Goal: Navigation & Orientation: Find specific page/section

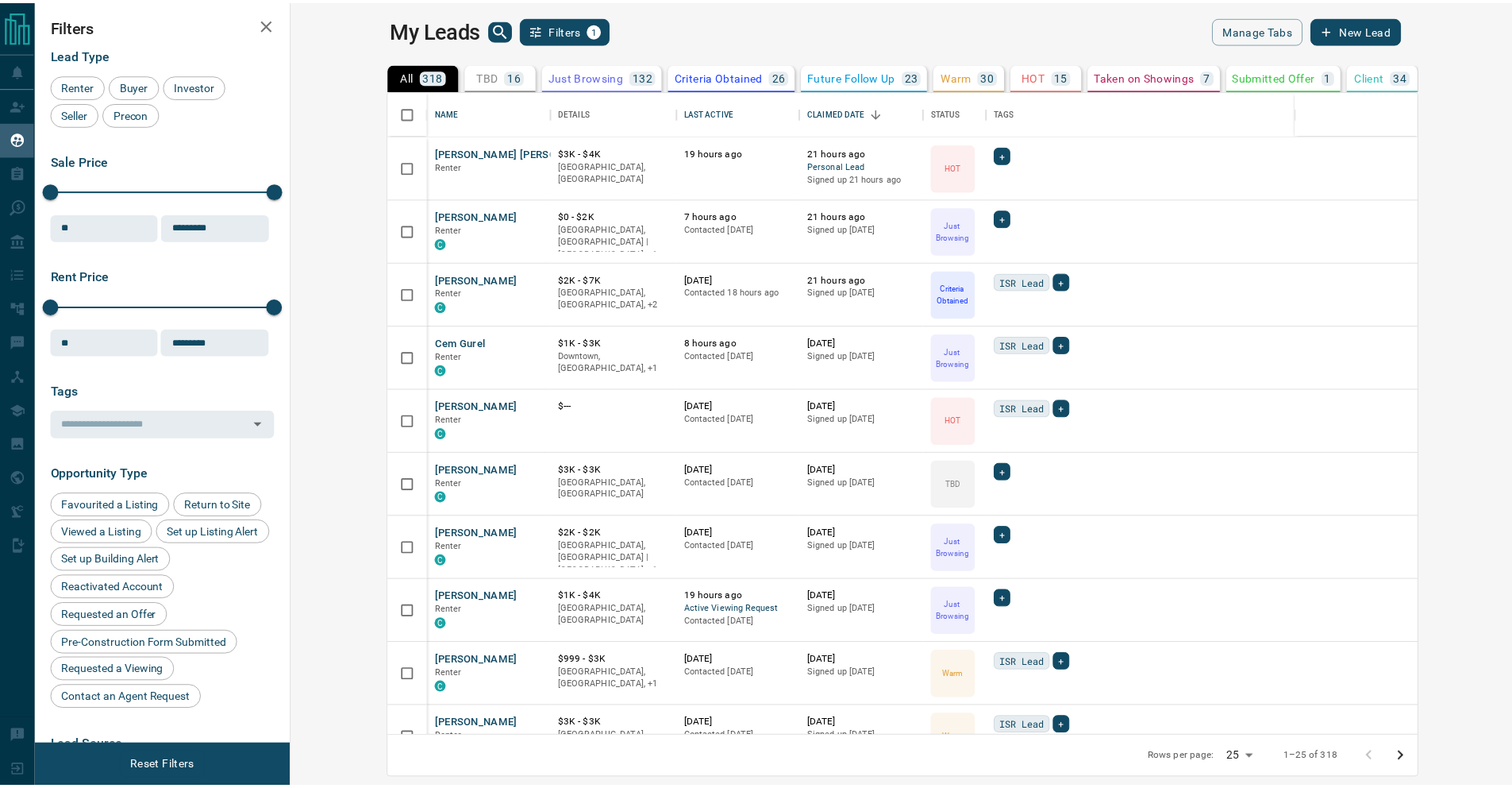
scroll to position [634, 1212]
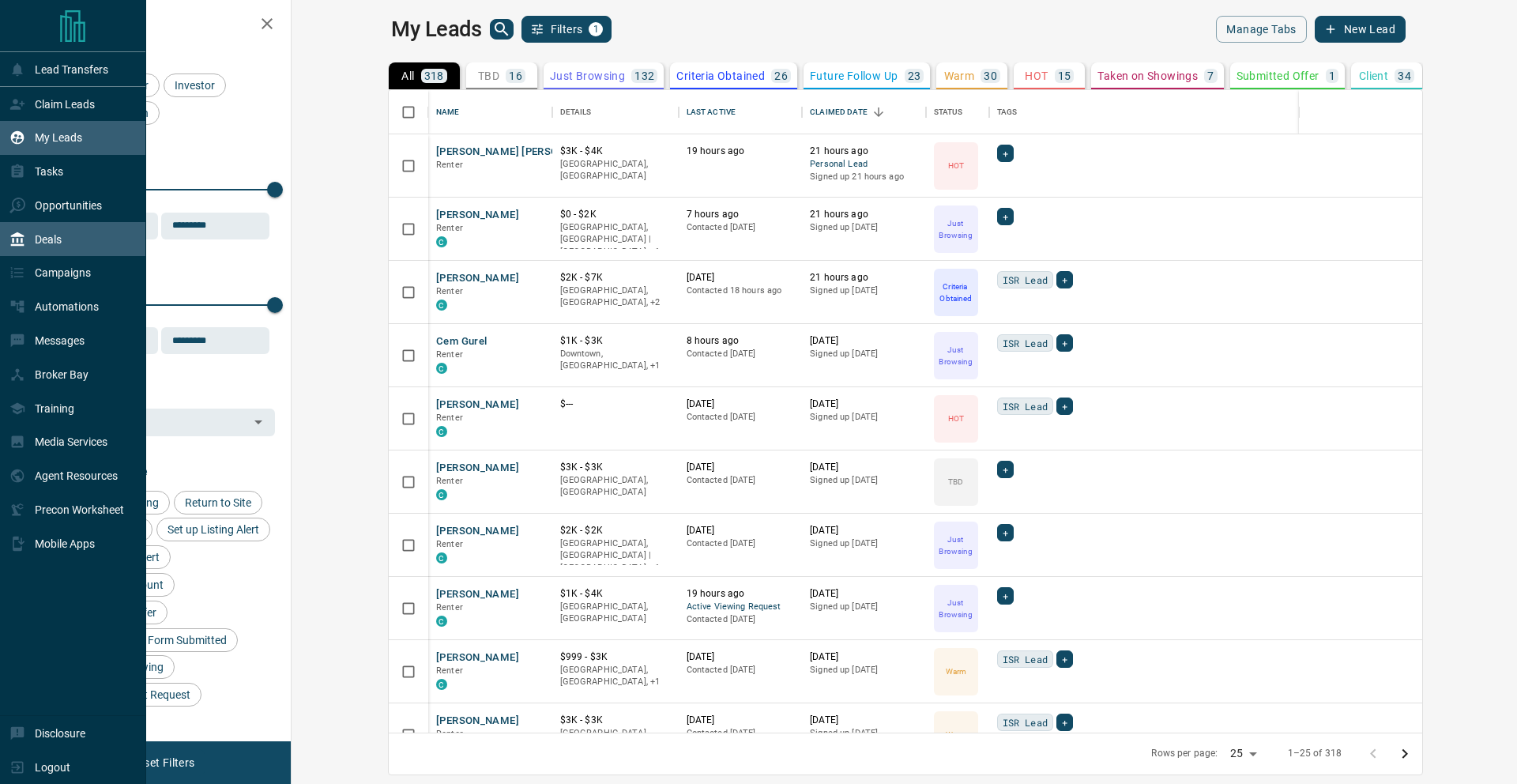
click at [64, 234] on div "Deals" at bounding box center [72, 239] width 146 height 34
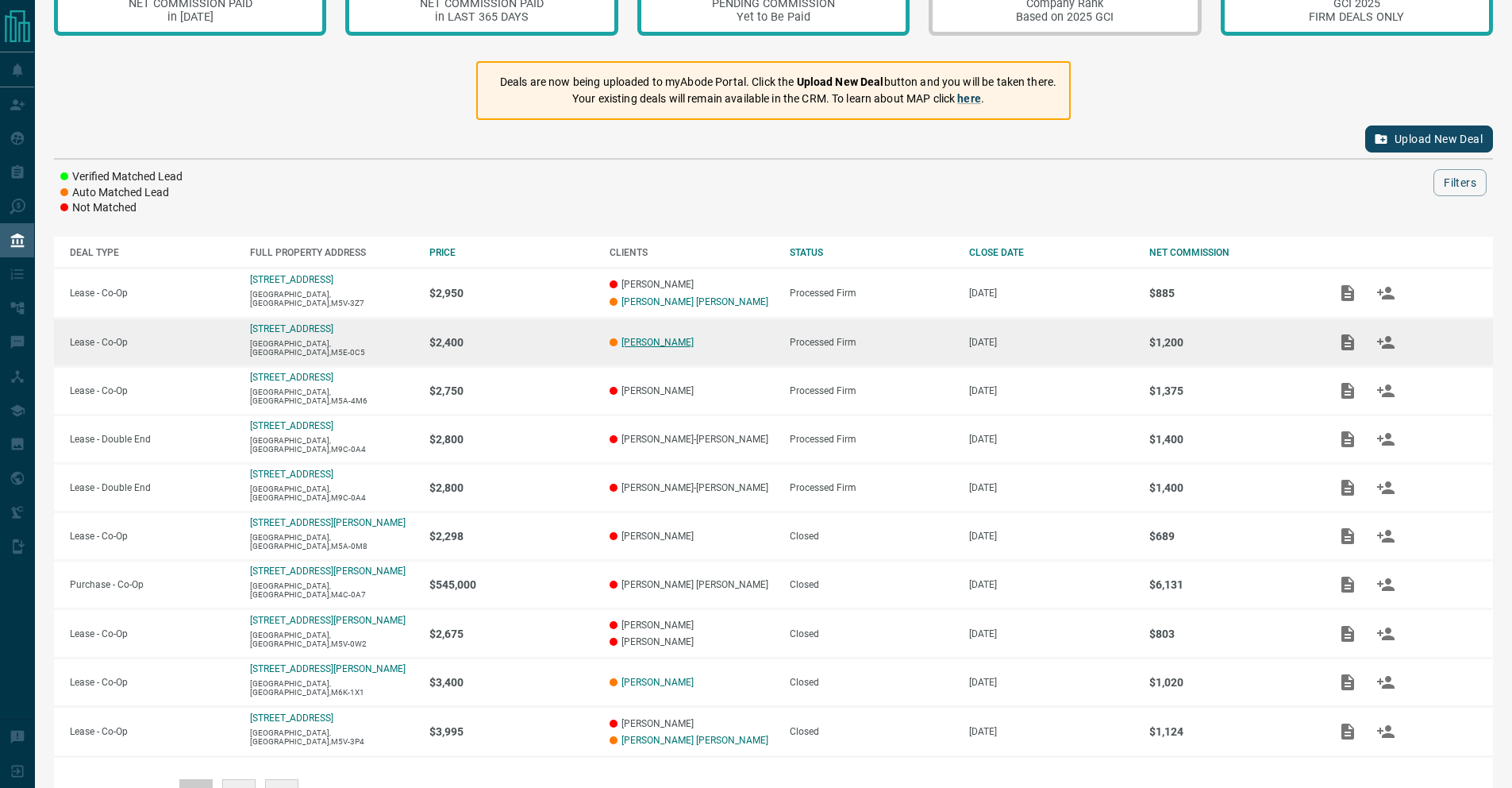
scroll to position [117, 0]
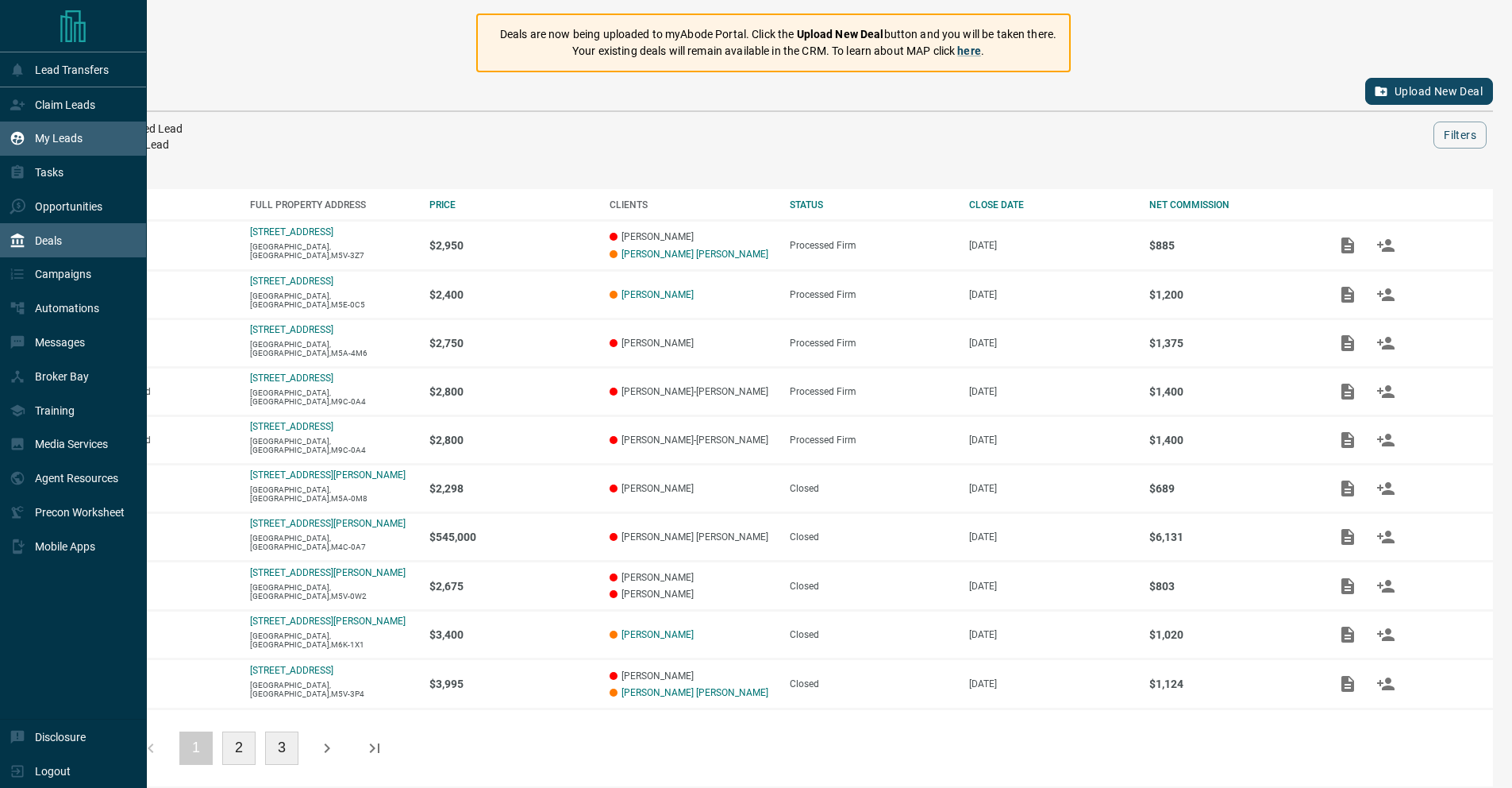
click at [52, 128] on div "My Leads" at bounding box center [46, 139] width 73 height 27
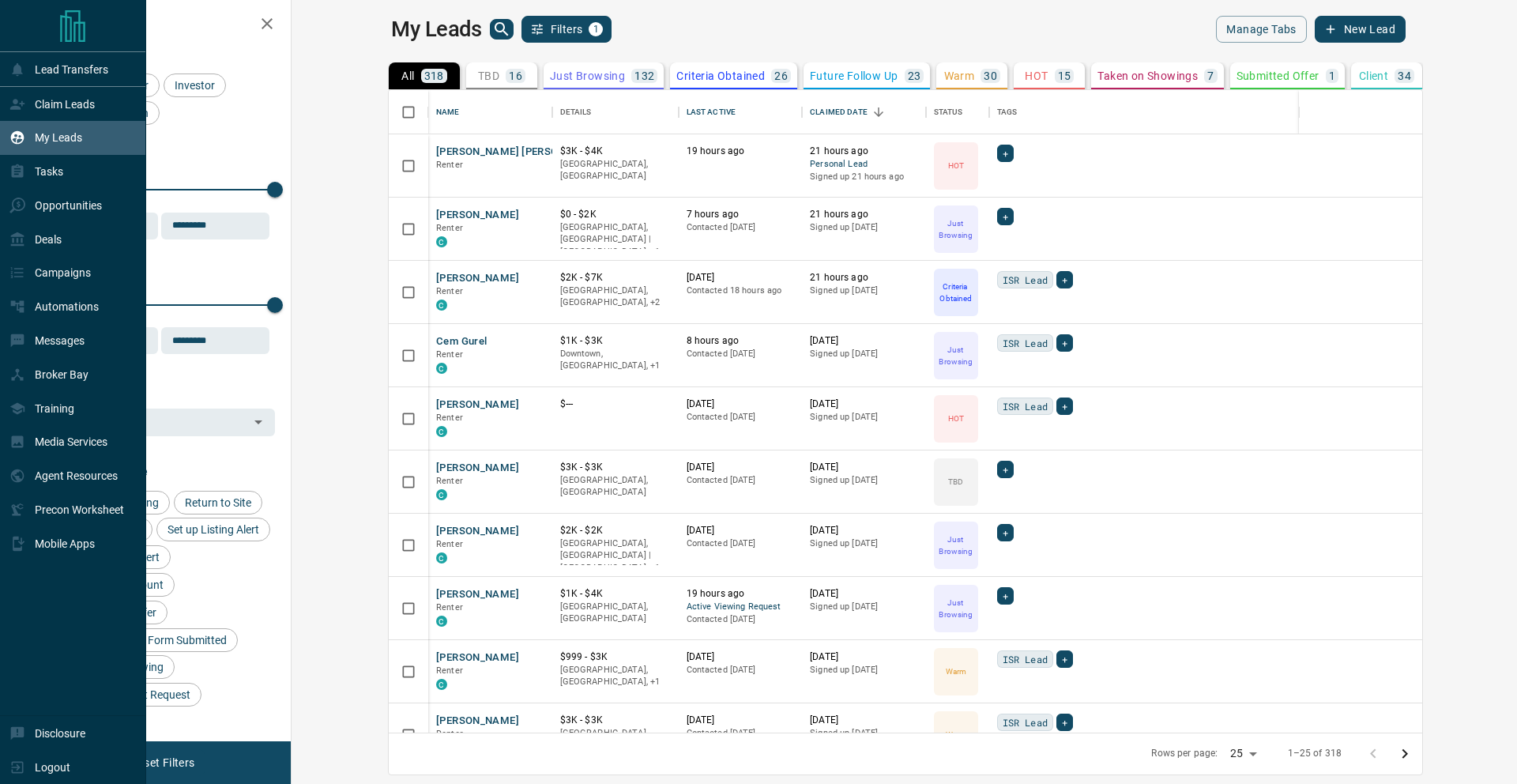
scroll to position [631, 1207]
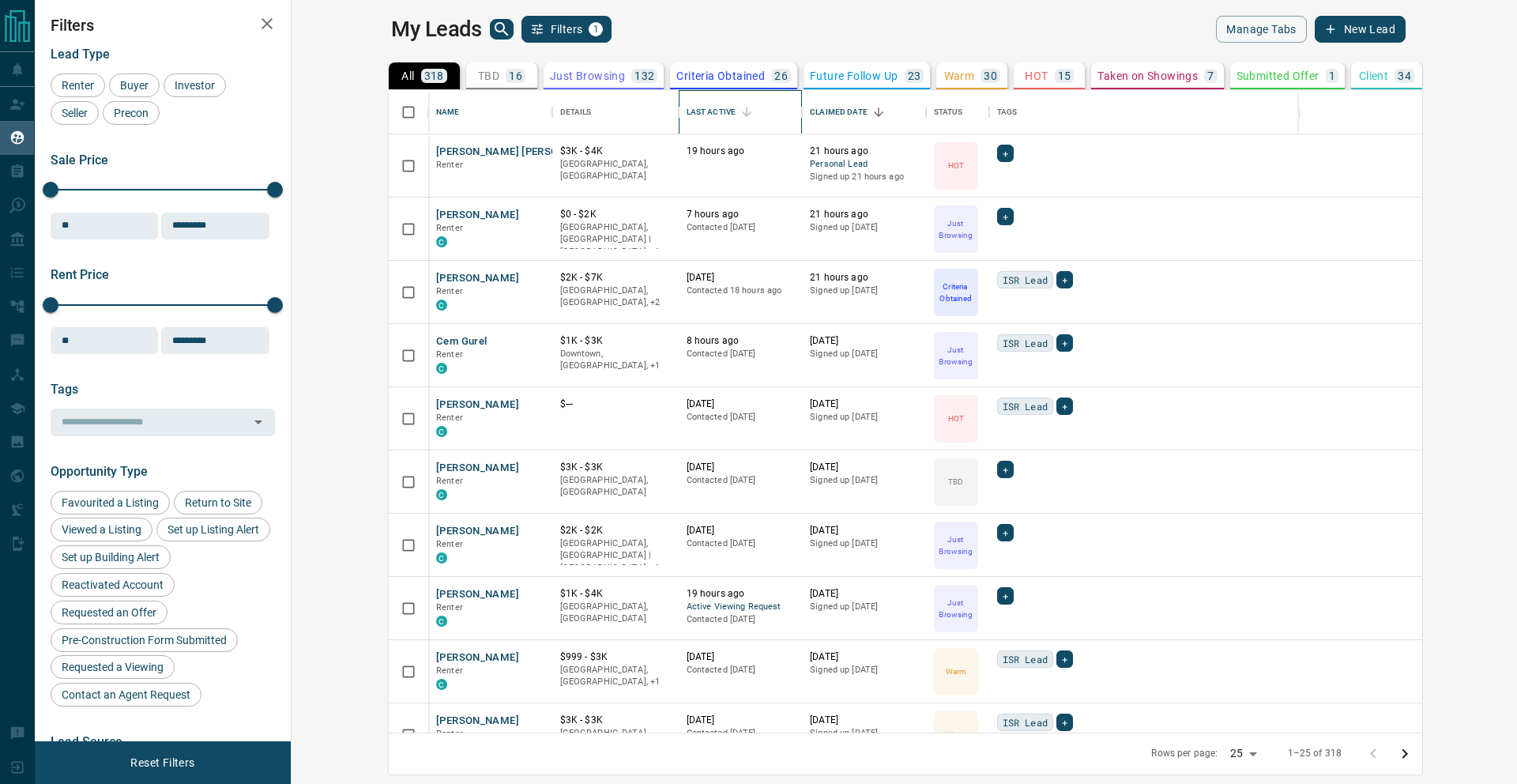
click at [687, 109] on div "Last Active" at bounding box center [711, 111] width 49 height 44
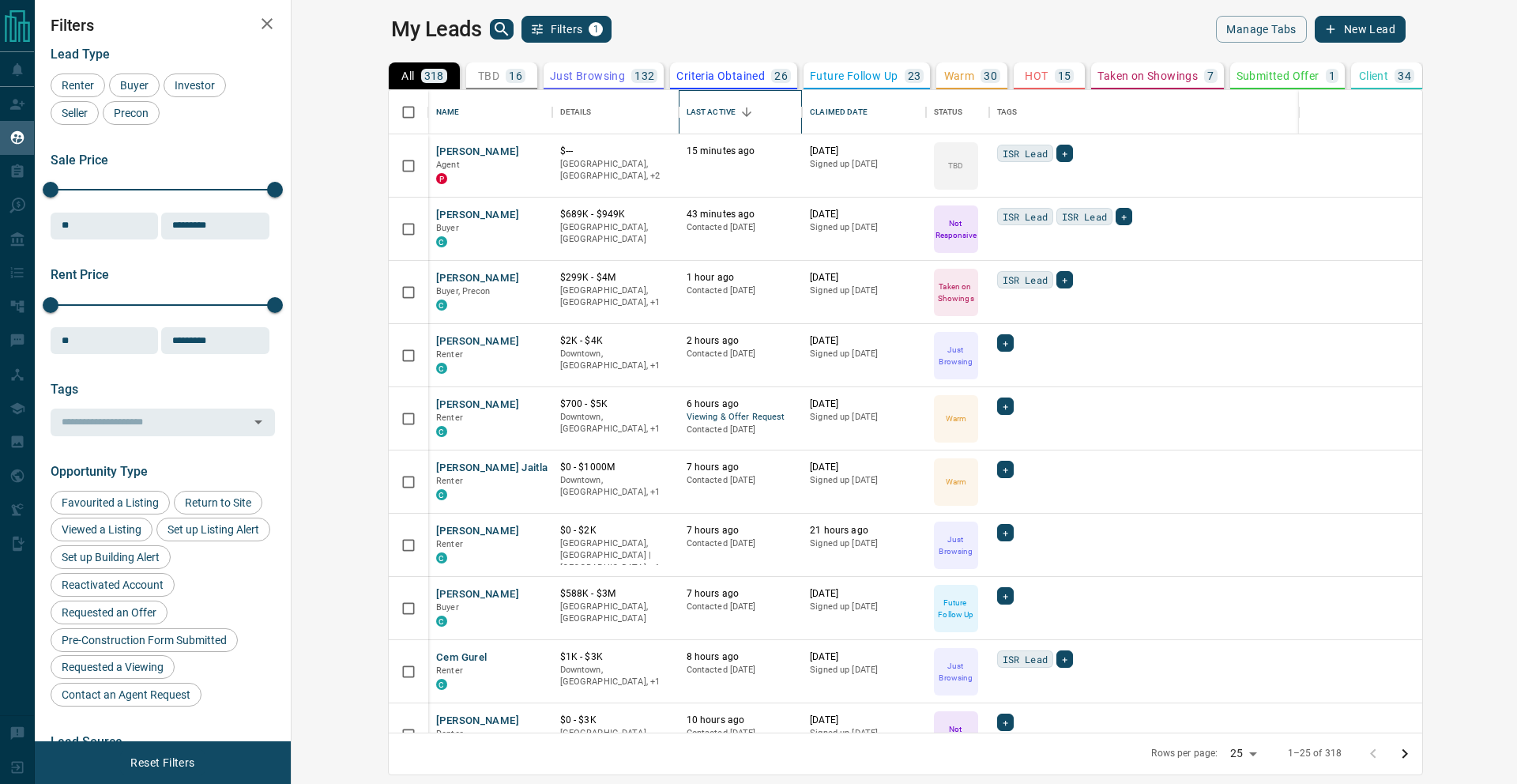
click at [687, 117] on div "Last Active" at bounding box center [711, 111] width 49 height 44
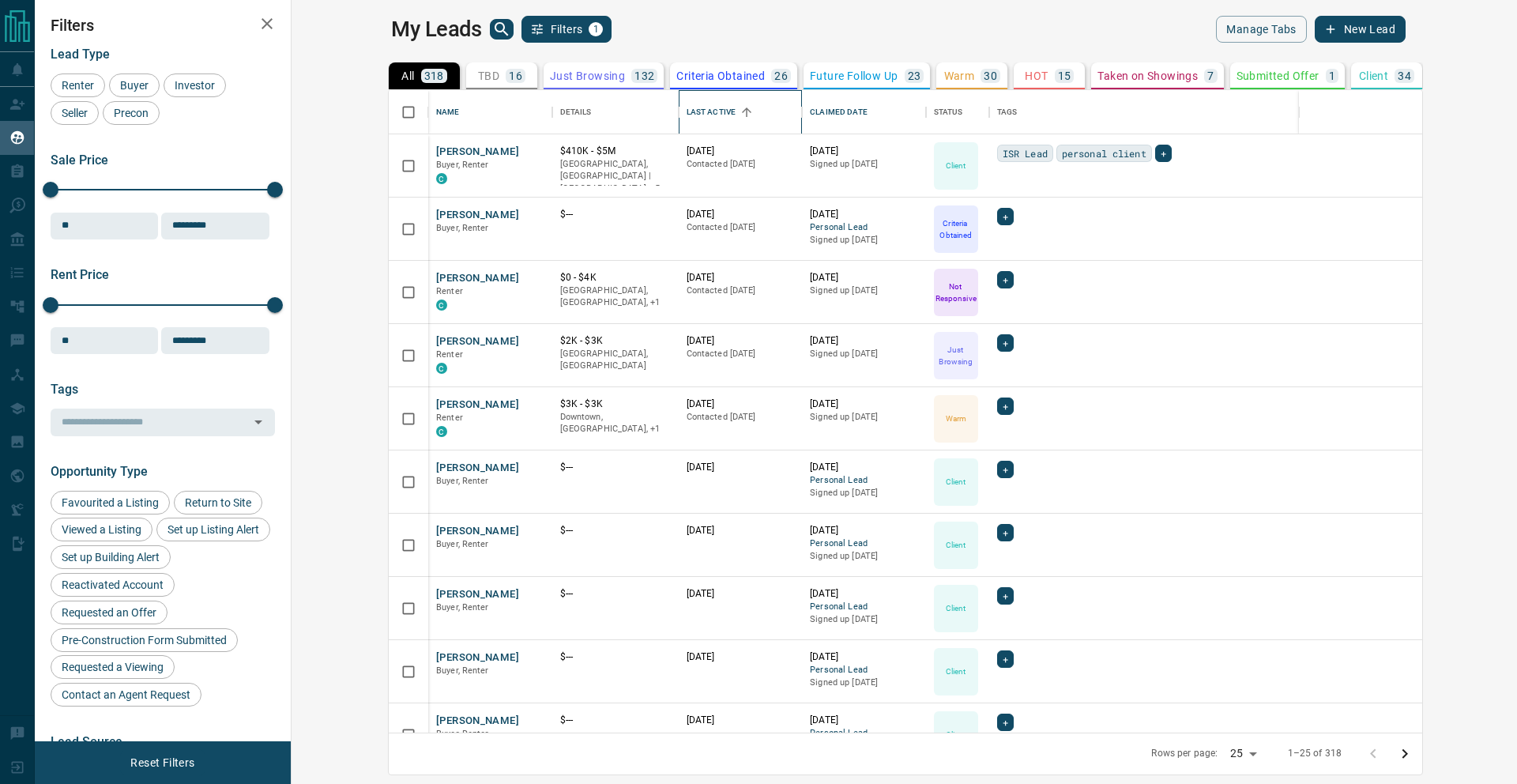
click at [687, 117] on div "Last Active" at bounding box center [711, 111] width 49 height 44
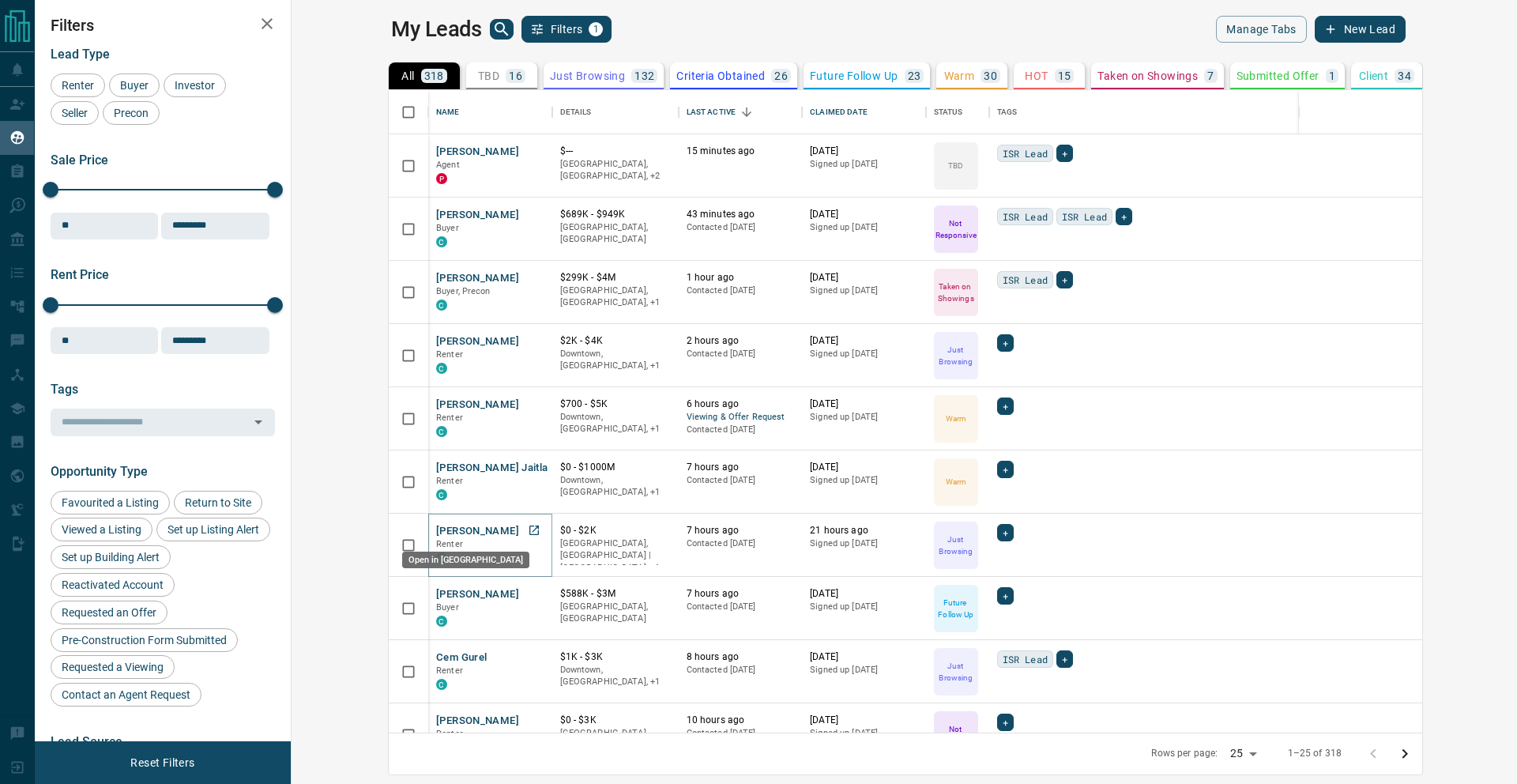
click at [528, 529] on icon "Open in New Tab" at bounding box center [534, 530] width 13 height 13
